Goal: Transaction & Acquisition: Download file/media

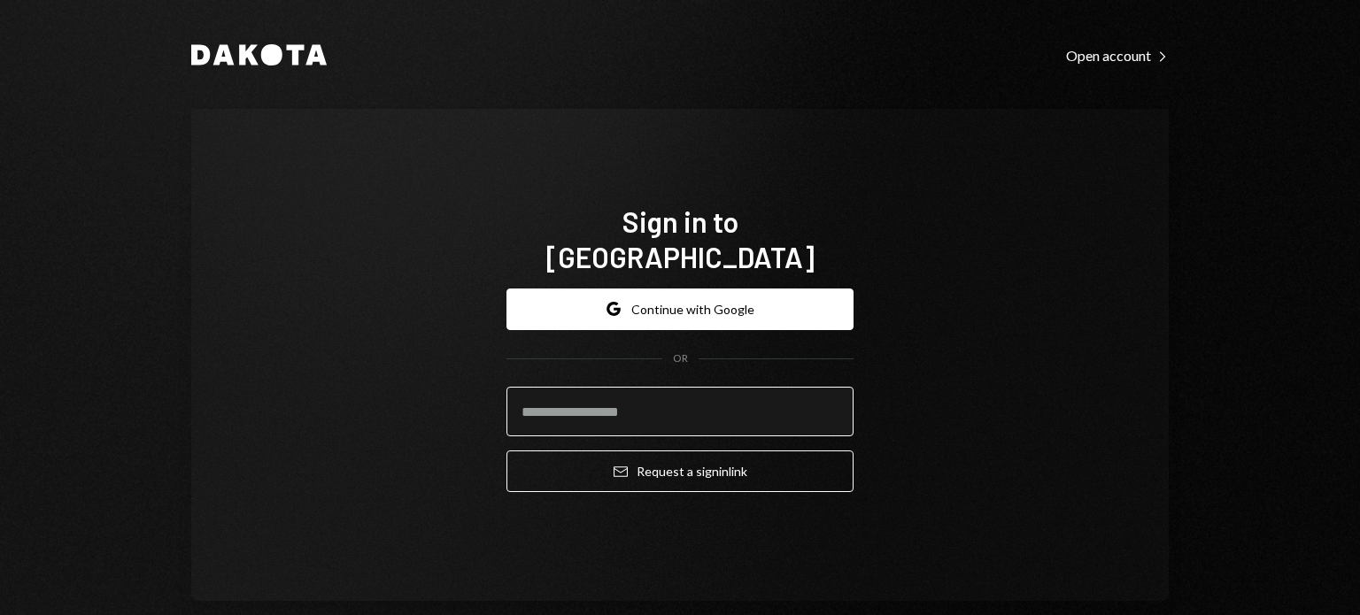
click at [523, 392] on input "email" at bounding box center [679, 412] width 347 height 50
type input "**********"
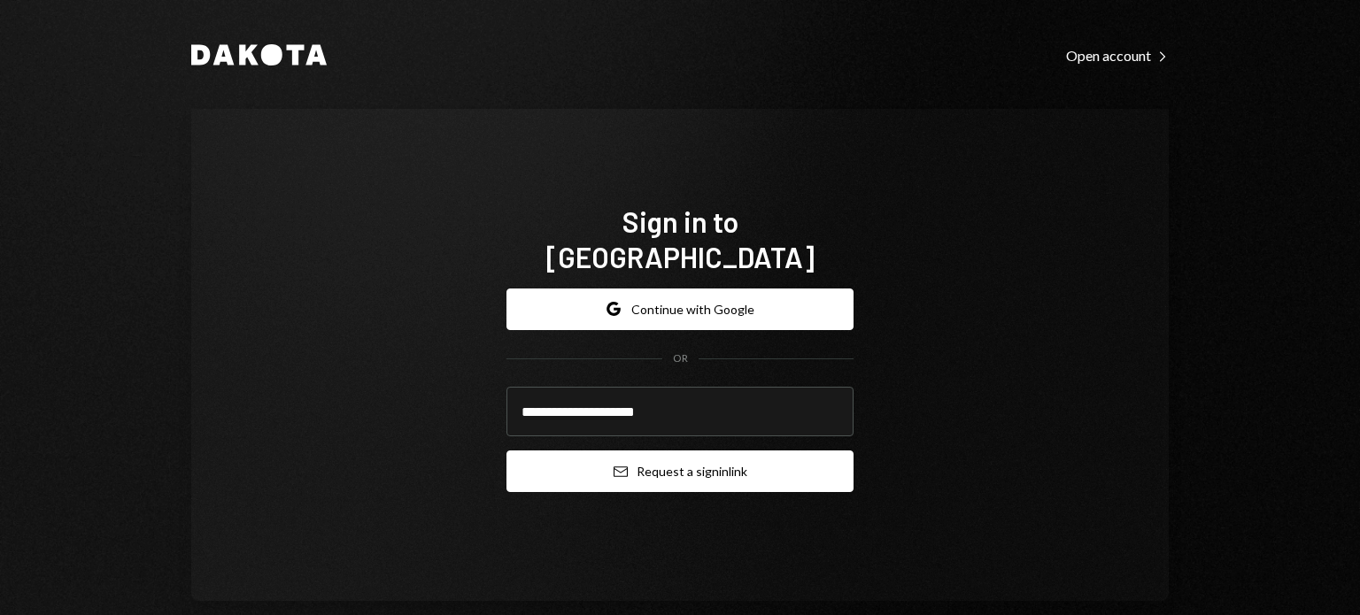
click at [606, 457] on button "Email Request a sign in link" at bounding box center [679, 472] width 347 height 42
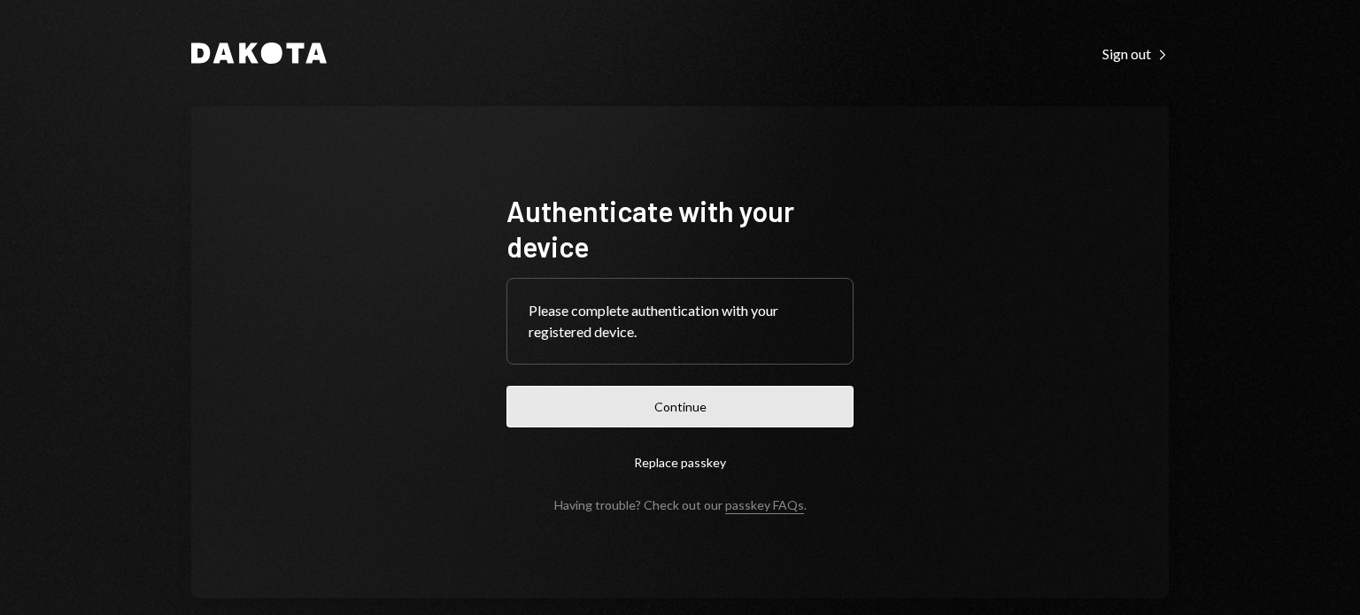
click at [652, 403] on button "Continue" at bounding box center [679, 407] width 347 height 42
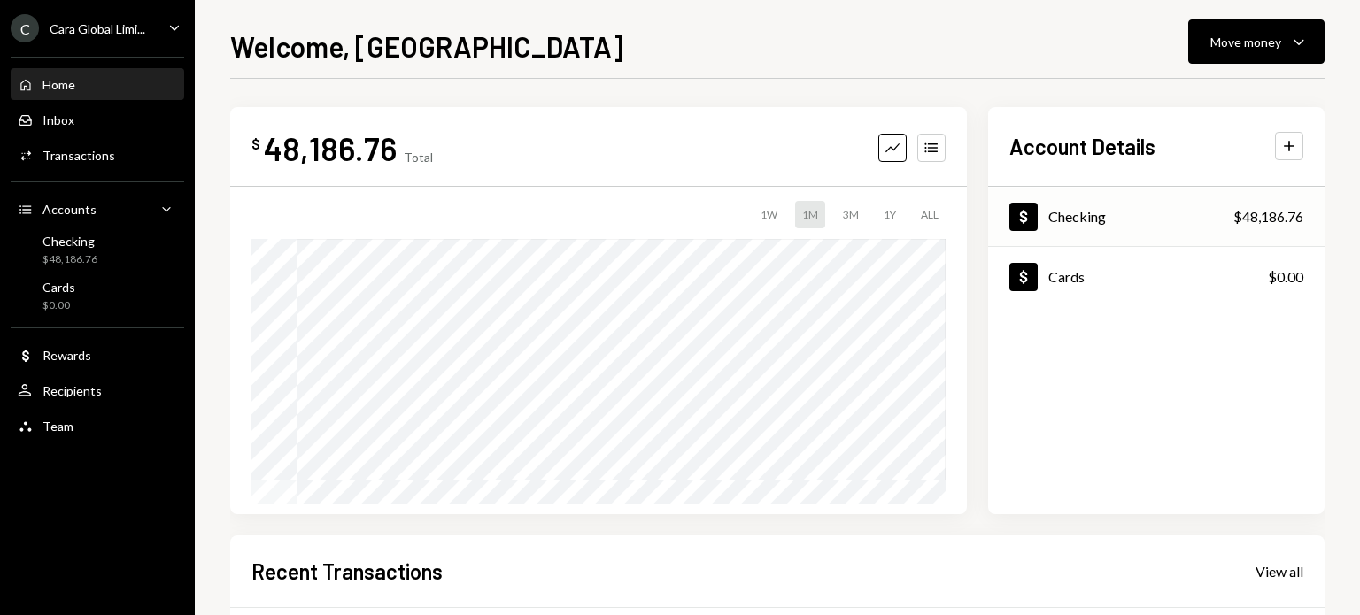
click at [1123, 201] on div "Dollar Checking $48,186.76" at bounding box center [1156, 218] width 336 height 58
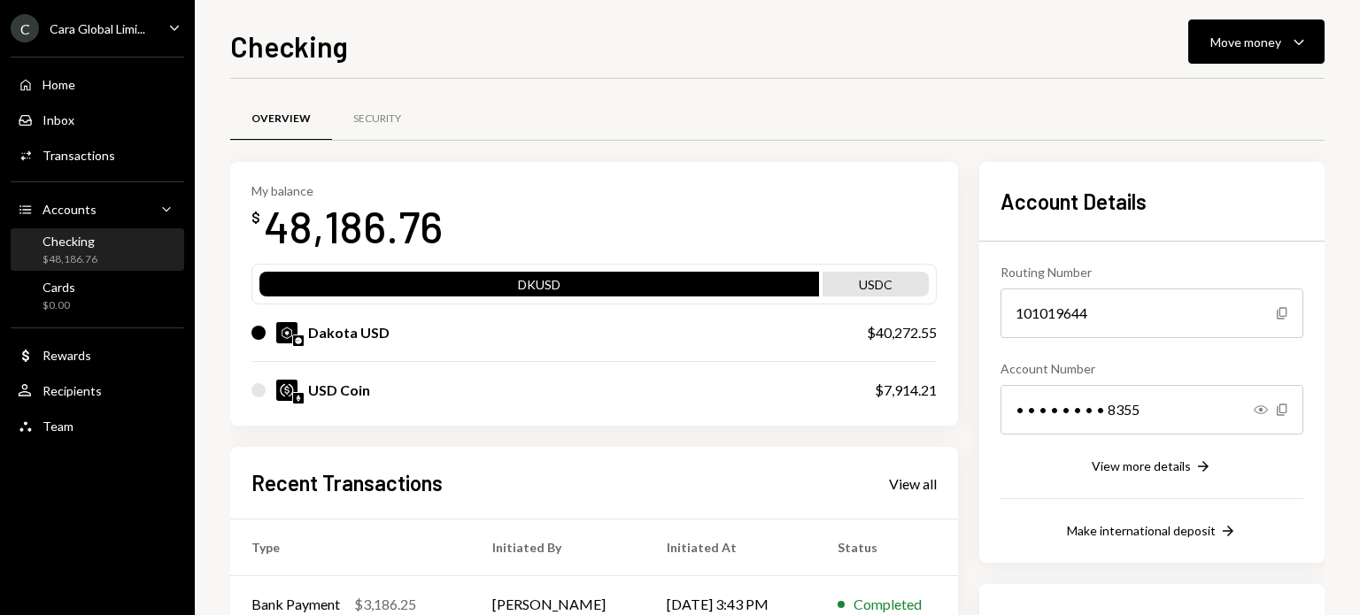
scroll to position [278, 0]
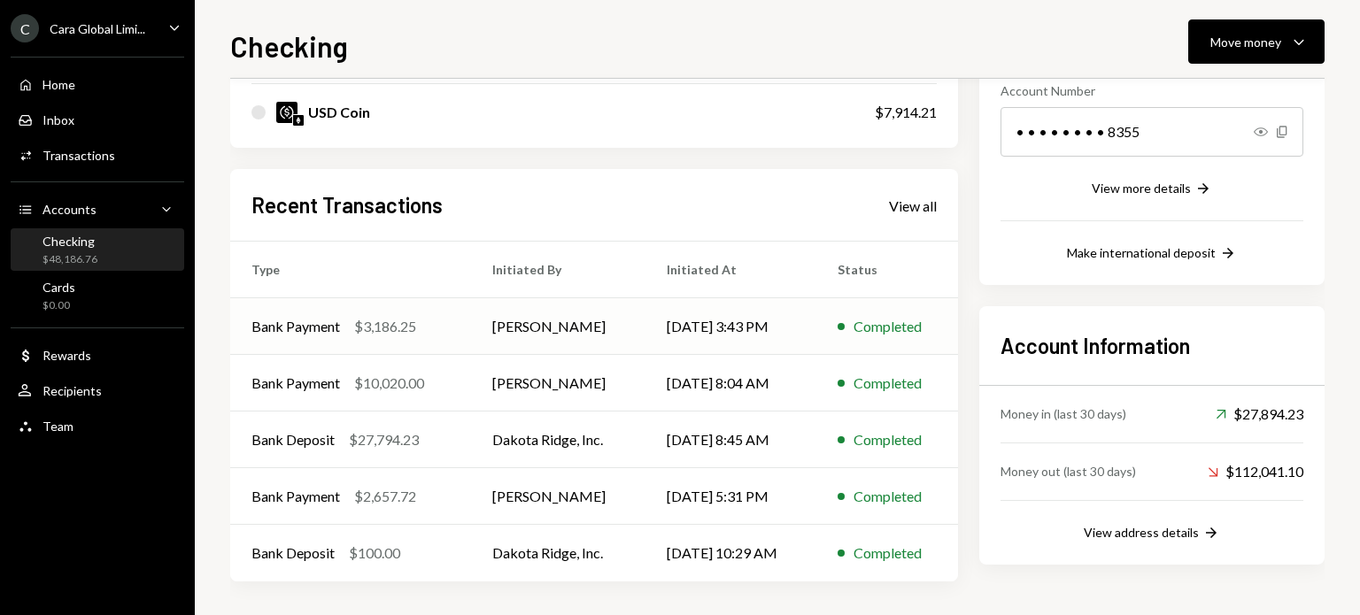
click at [812, 332] on td "[DATE] 3:43 PM" at bounding box center [730, 326] width 171 height 57
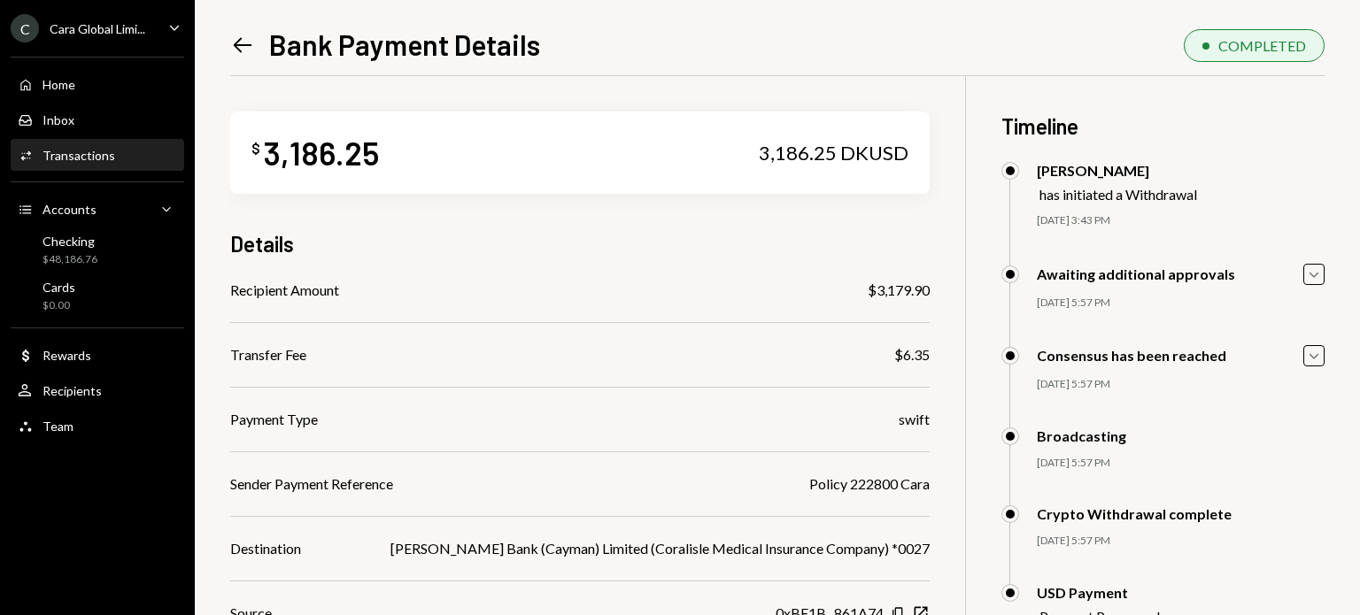
click at [814, 27] on div "Left Arrow Bank Payment Details COMPLETED" at bounding box center [777, 43] width 1094 height 37
click at [652, 201] on div "$ 3,186.25 3,186.25 DKUSD Details Recipient Amount $3,179.90 Transfer Fee $6.35…" at bounding box center [579, 414] width 699 height 677
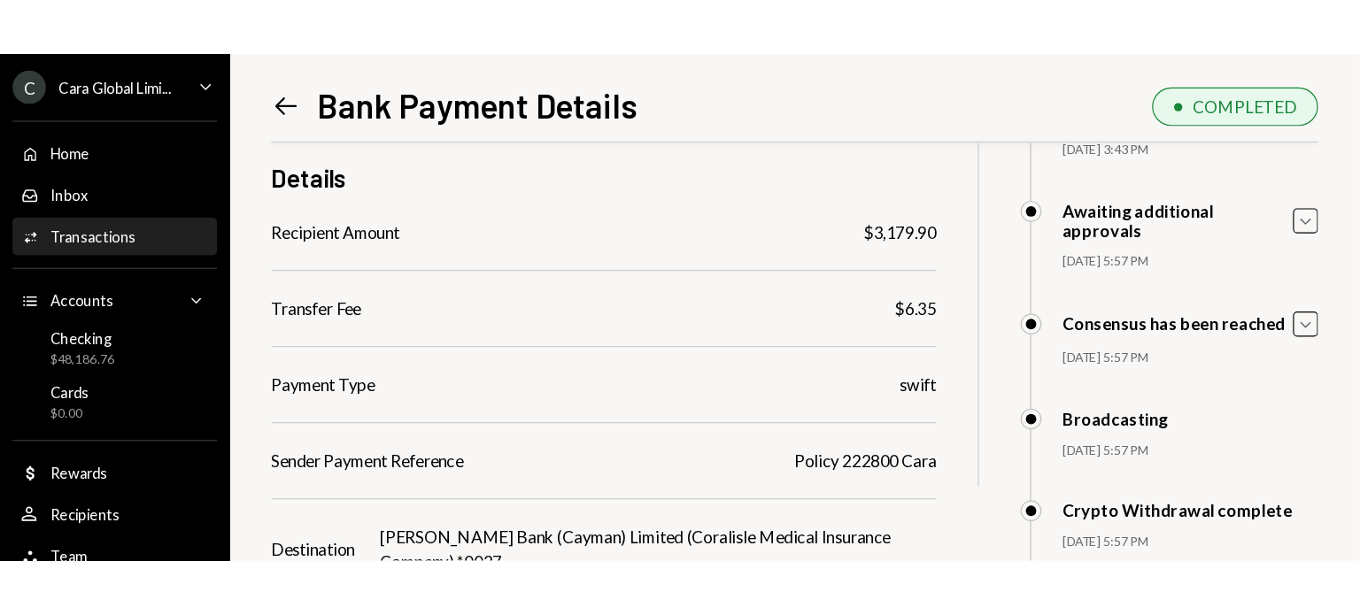
scroll to position [343, 0]
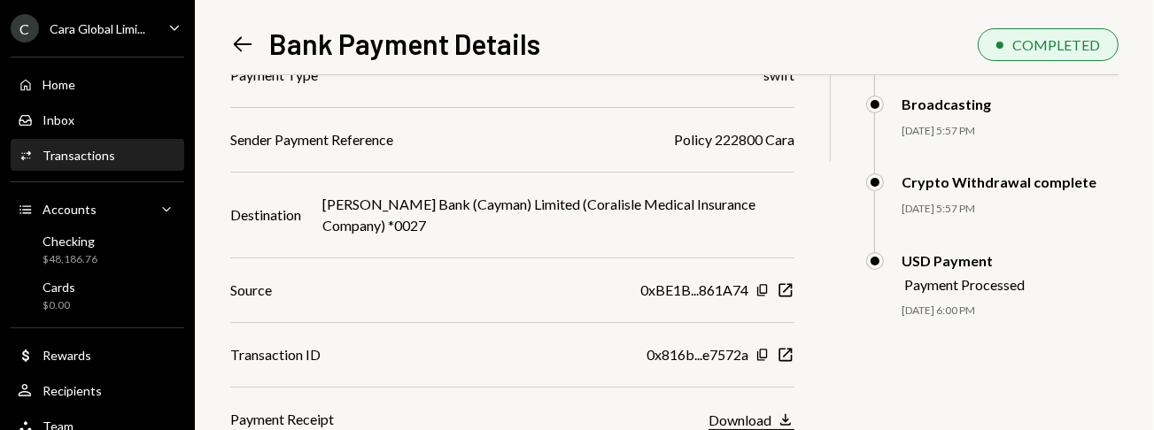
click at [771, 419] on div "Download" at bounding box center [739, 420] width 63 height 17
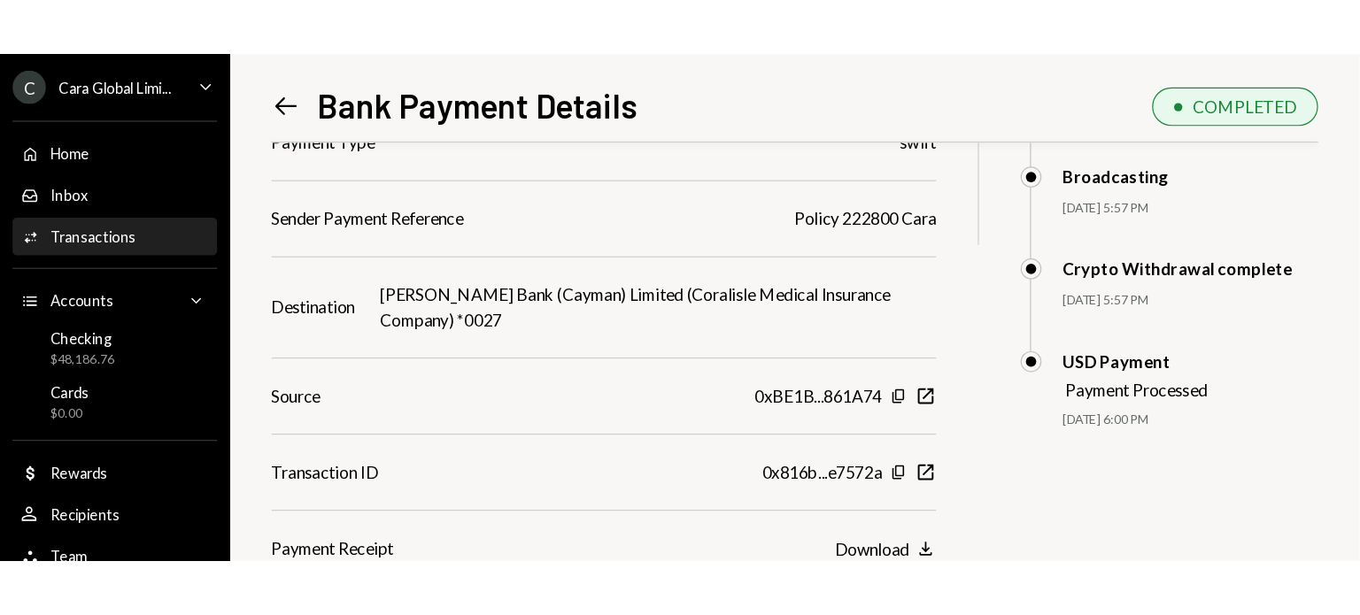
scroll to position [138, 0]
